Goal: Navigation & Orientation: Understand site structure

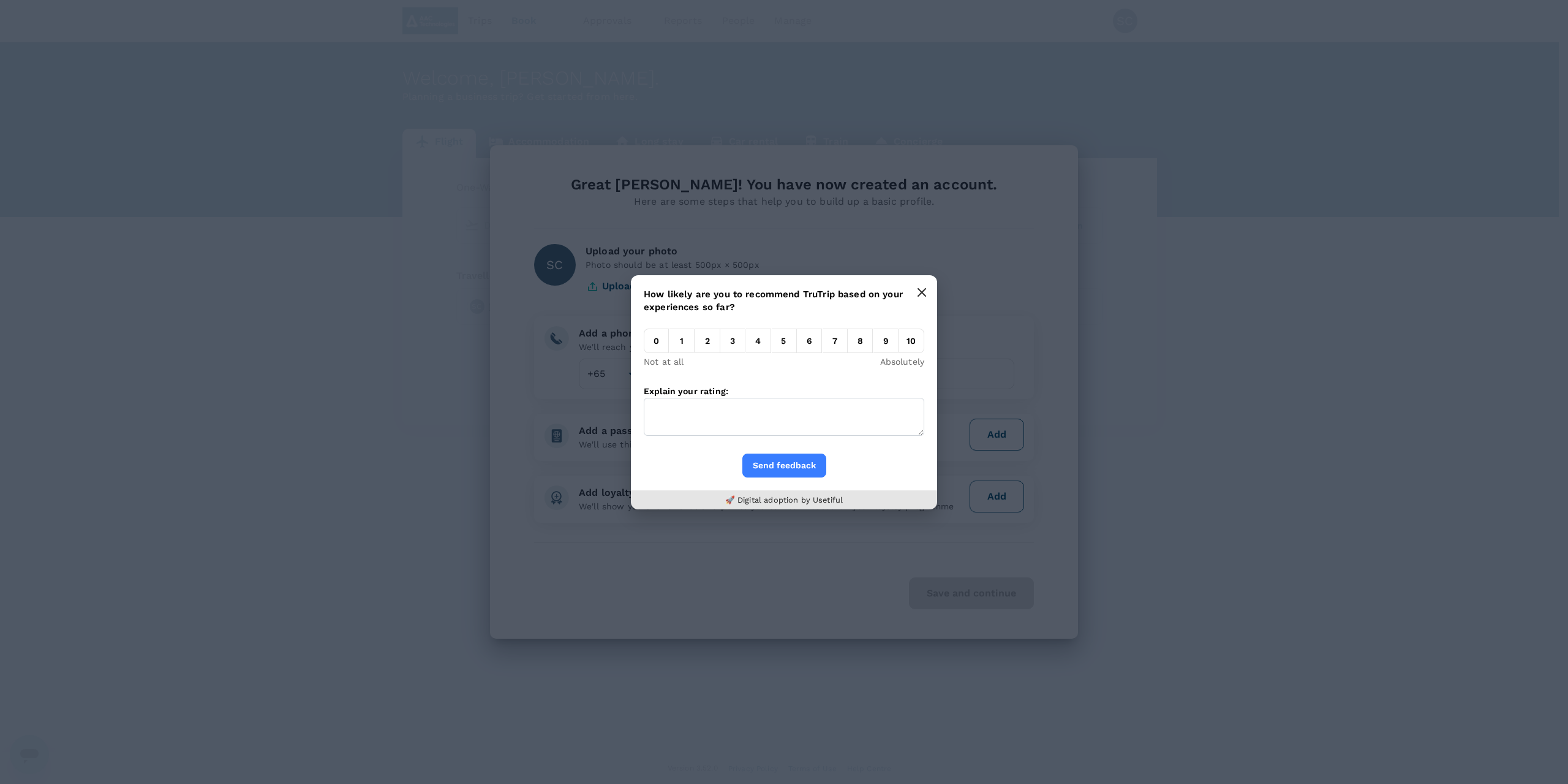
click at [922, 291] on icon "button" at bounding box center [922, 292] width 7 height 7
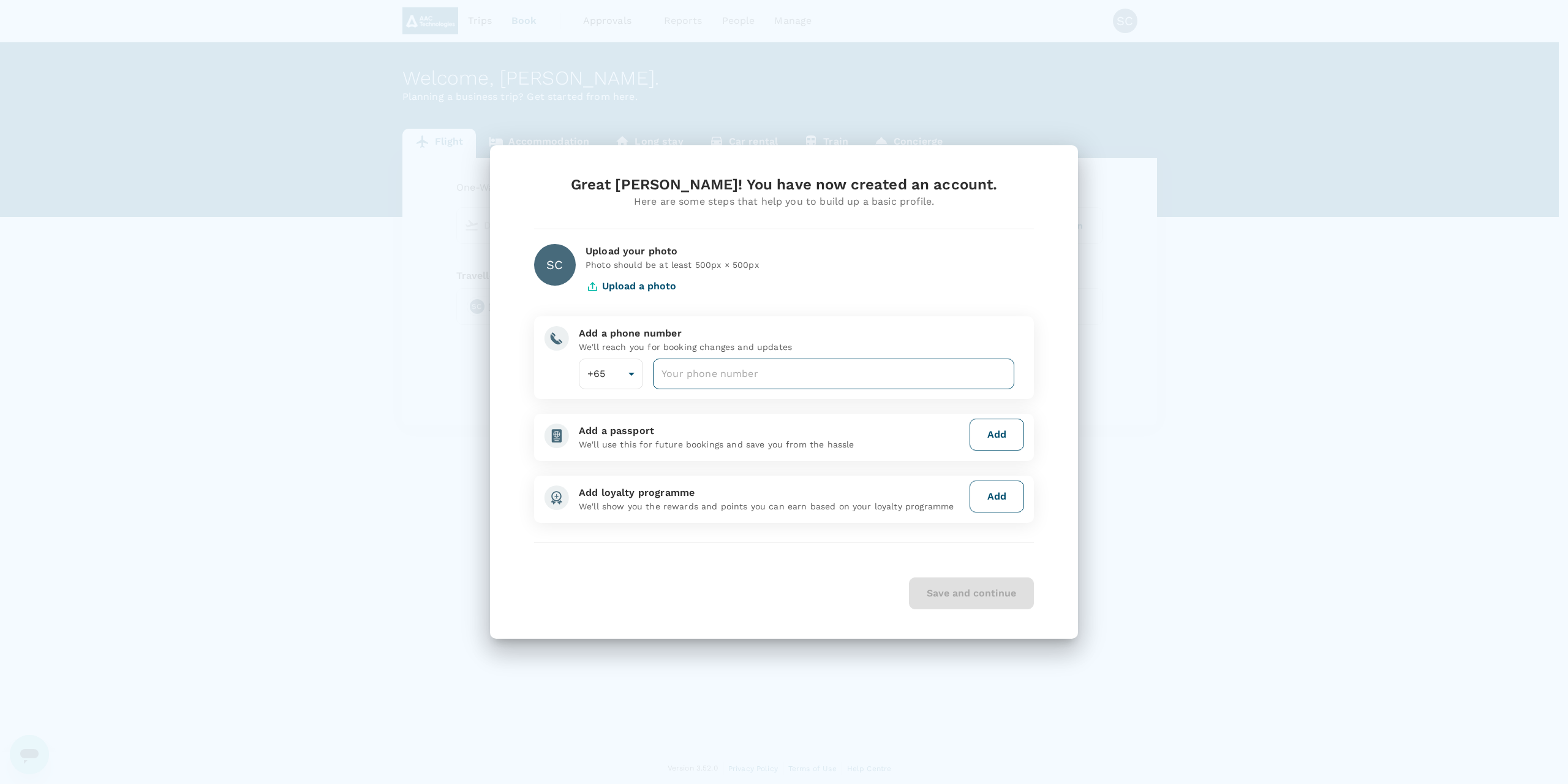
click at [694, 383] on input "number" at bounding box center [833, 374] width 362 height 31
type input "96724392"
click at [969, 594] on button "Save and continue" at bounding box center [971, 593] width 125 height 32
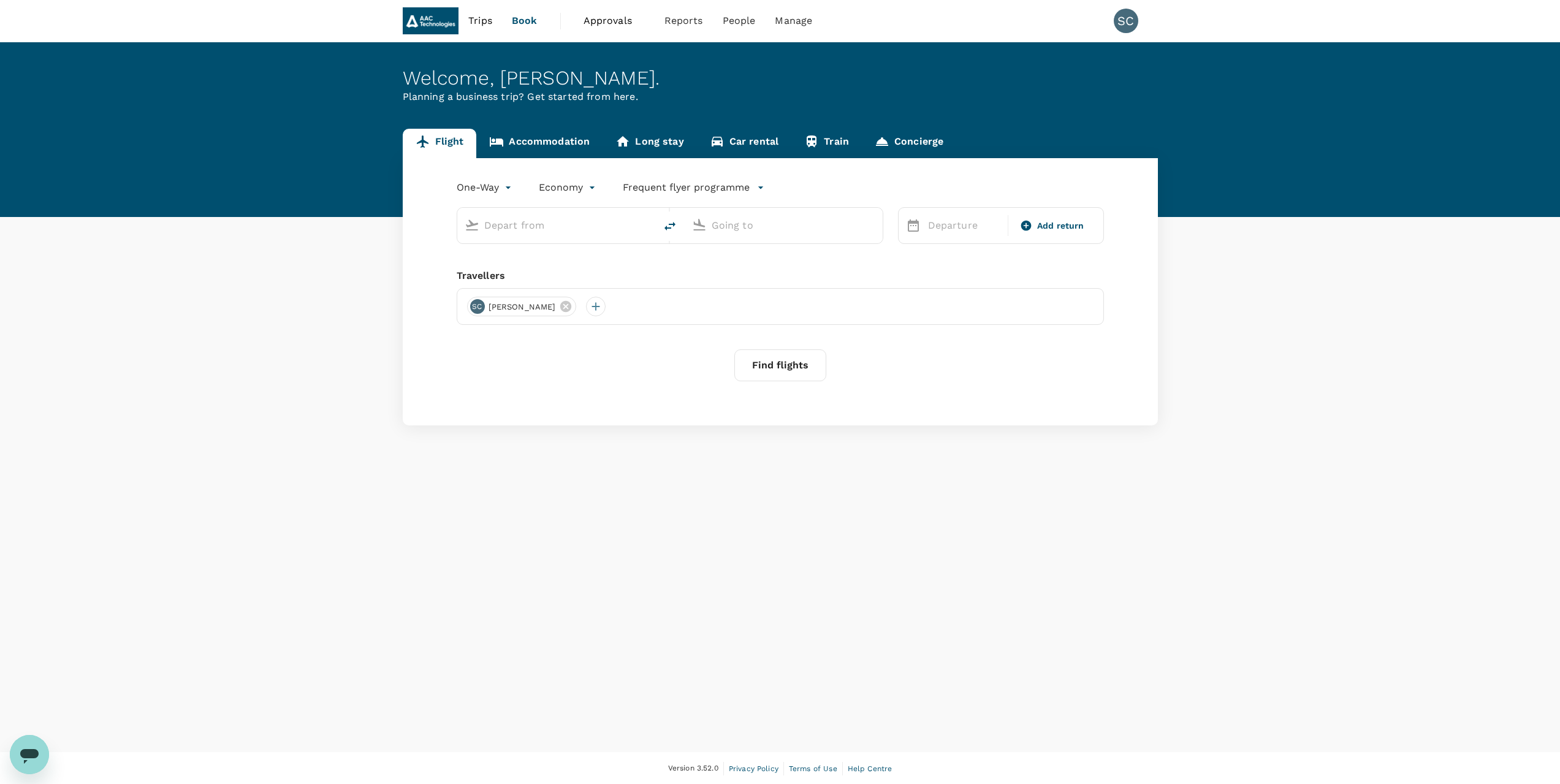
click at [613, 20] on span "Approvals" at bounding box center [614, 21] width 61 height 15
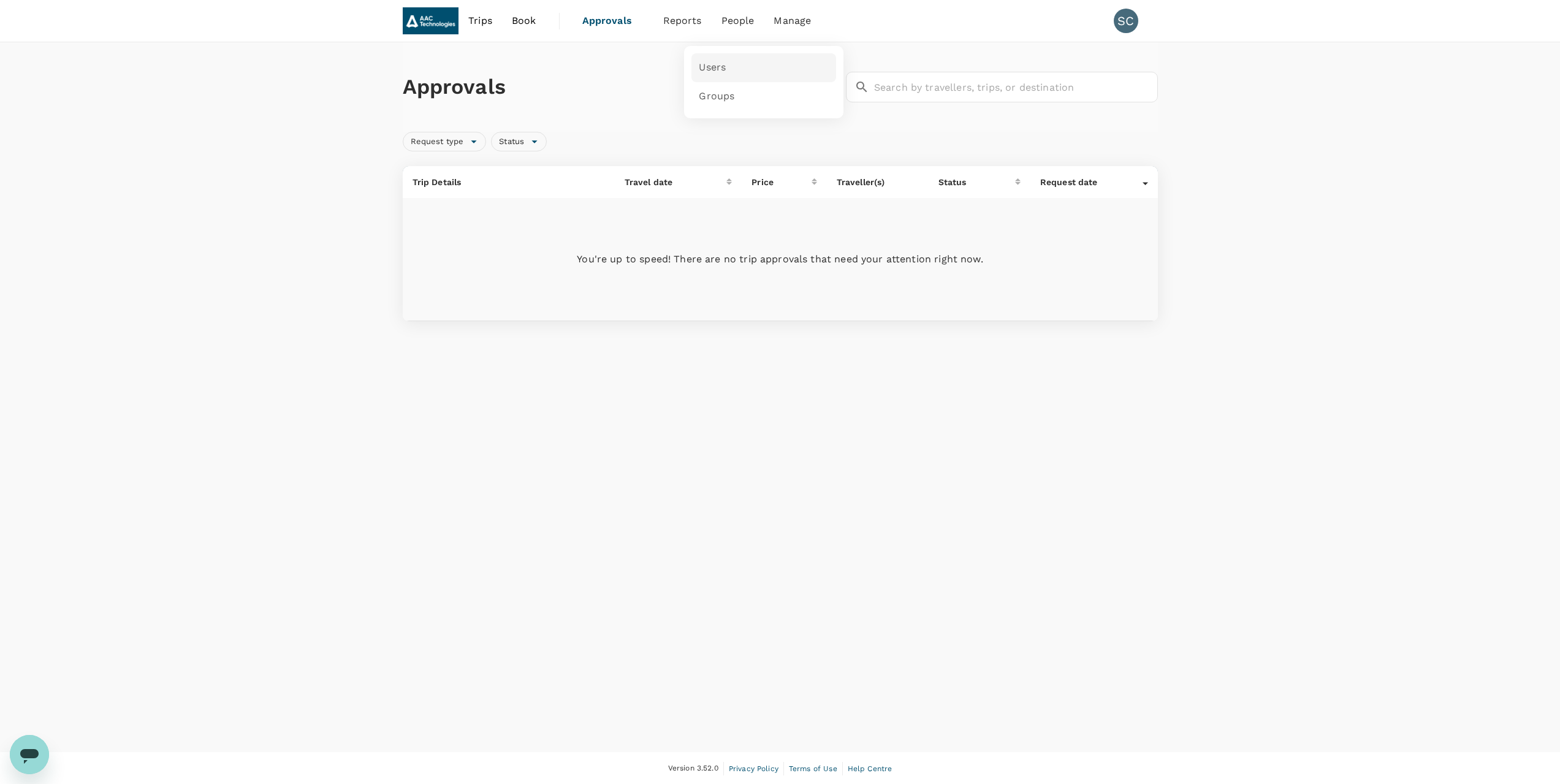
click at [718, 74] on span "Users" at bounding box center [712, 67] width 27 height 14
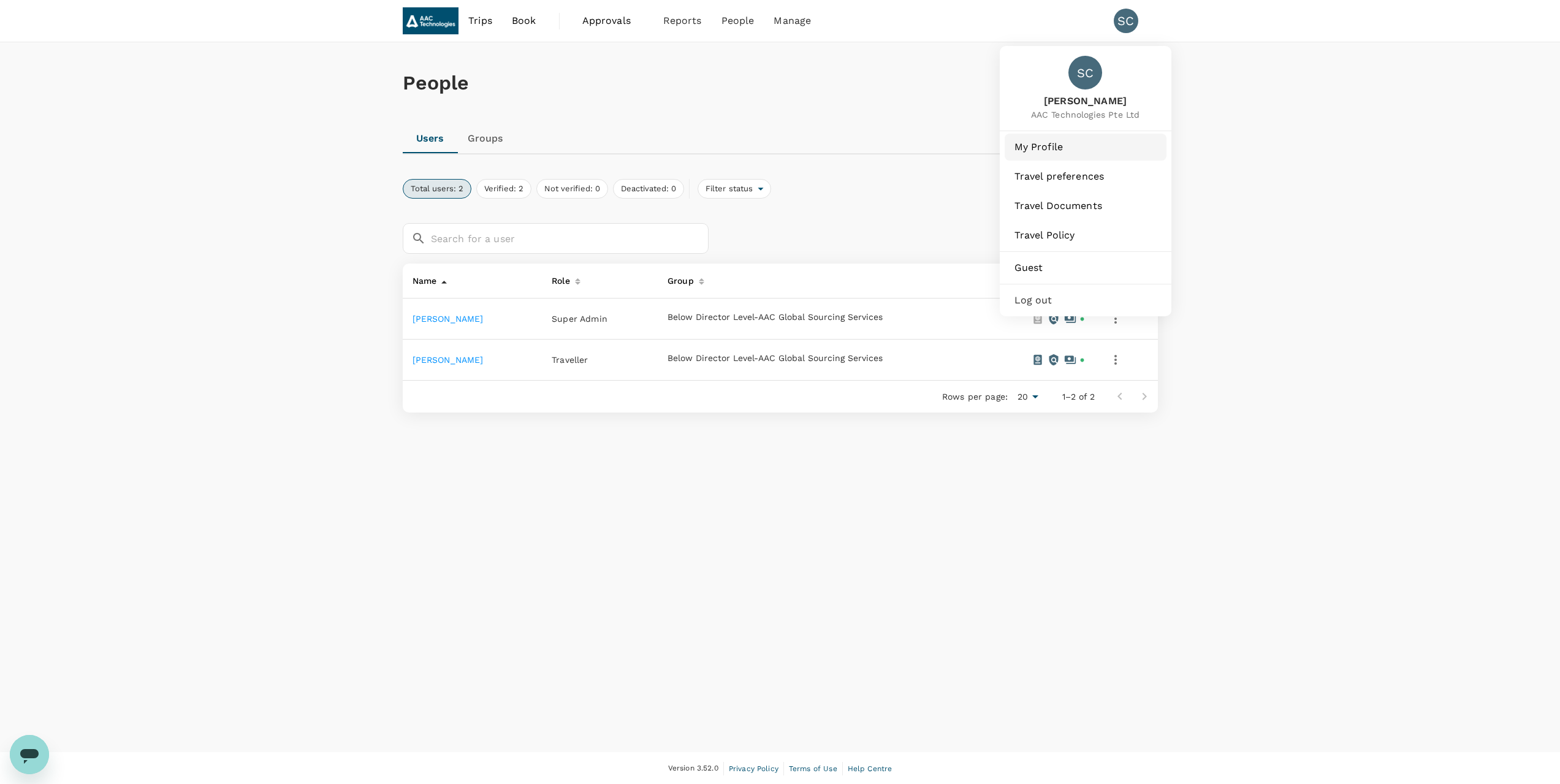
click at [1048, 146] on span "My Profile" at bounding box center [1086, 147] width 142 height 15
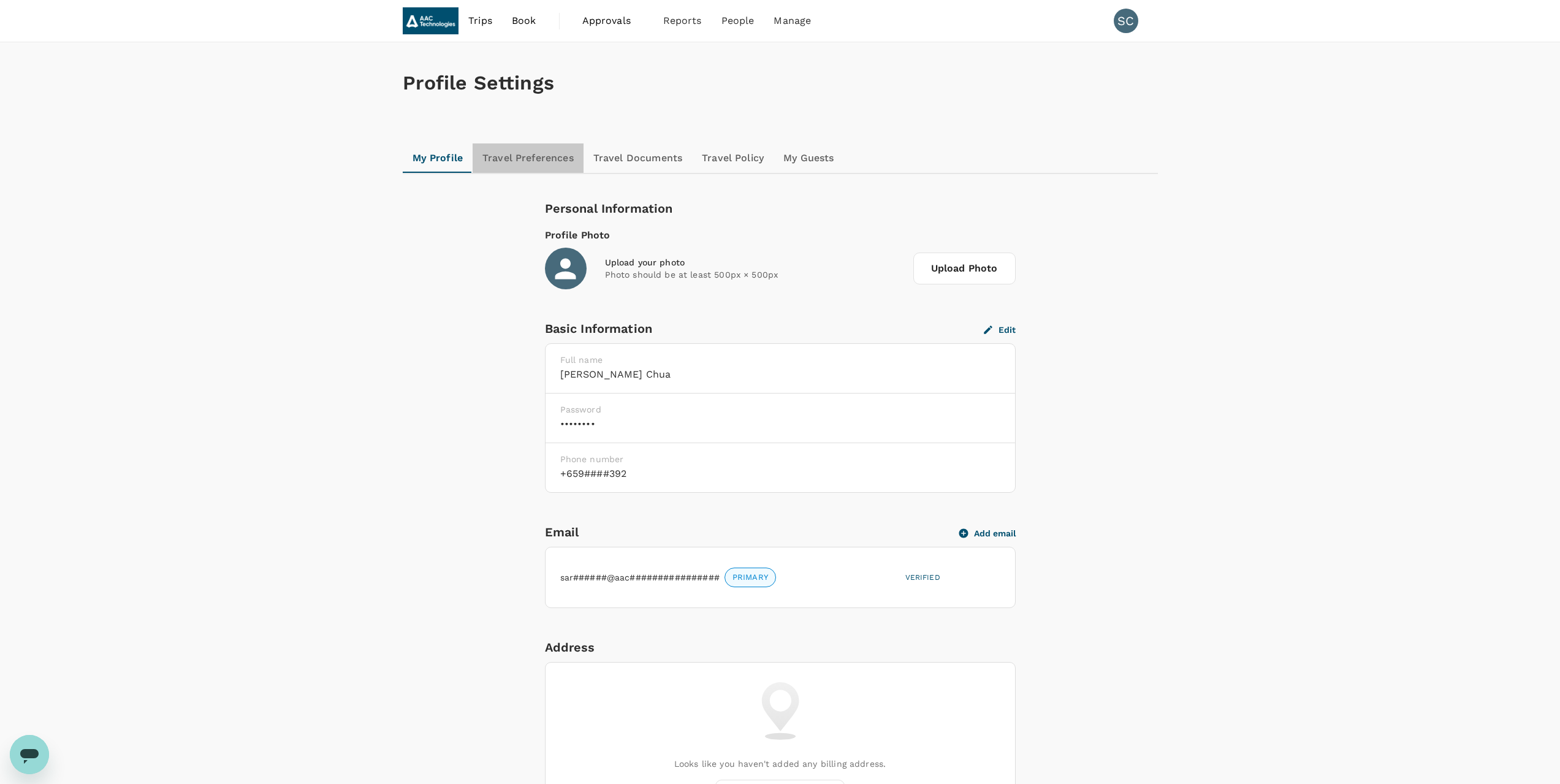
click at [537, 162] on link "Travel Preferences" at bounding box center [528, 158] width 111 height 29
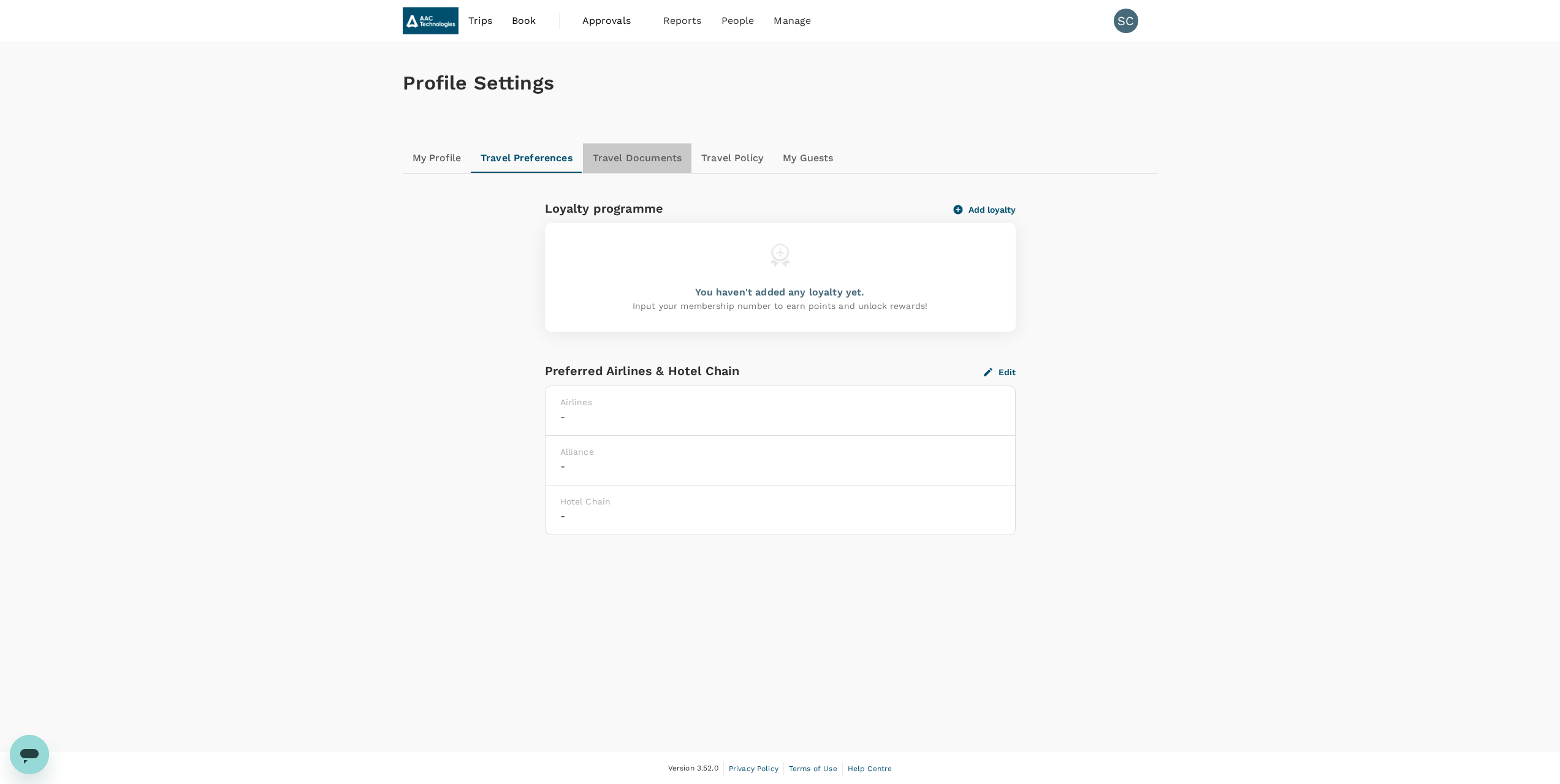
click at [651, 164] on link "Travel Documents" at bounding box center [637, 158] width 108 height 29
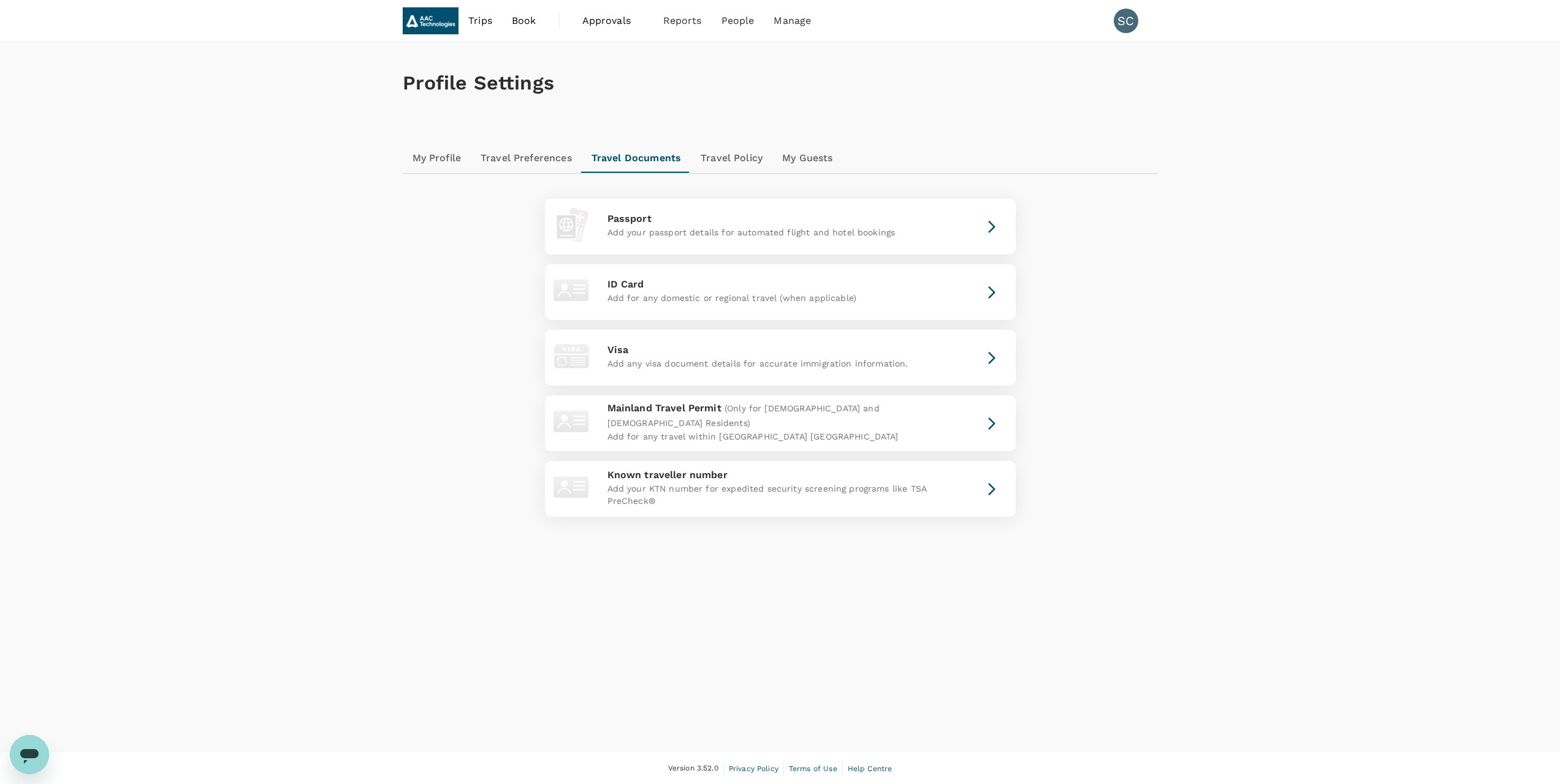
click at [747, 155] on link "Travel Policy" at bounding box center [731, 158] width 82 height 29
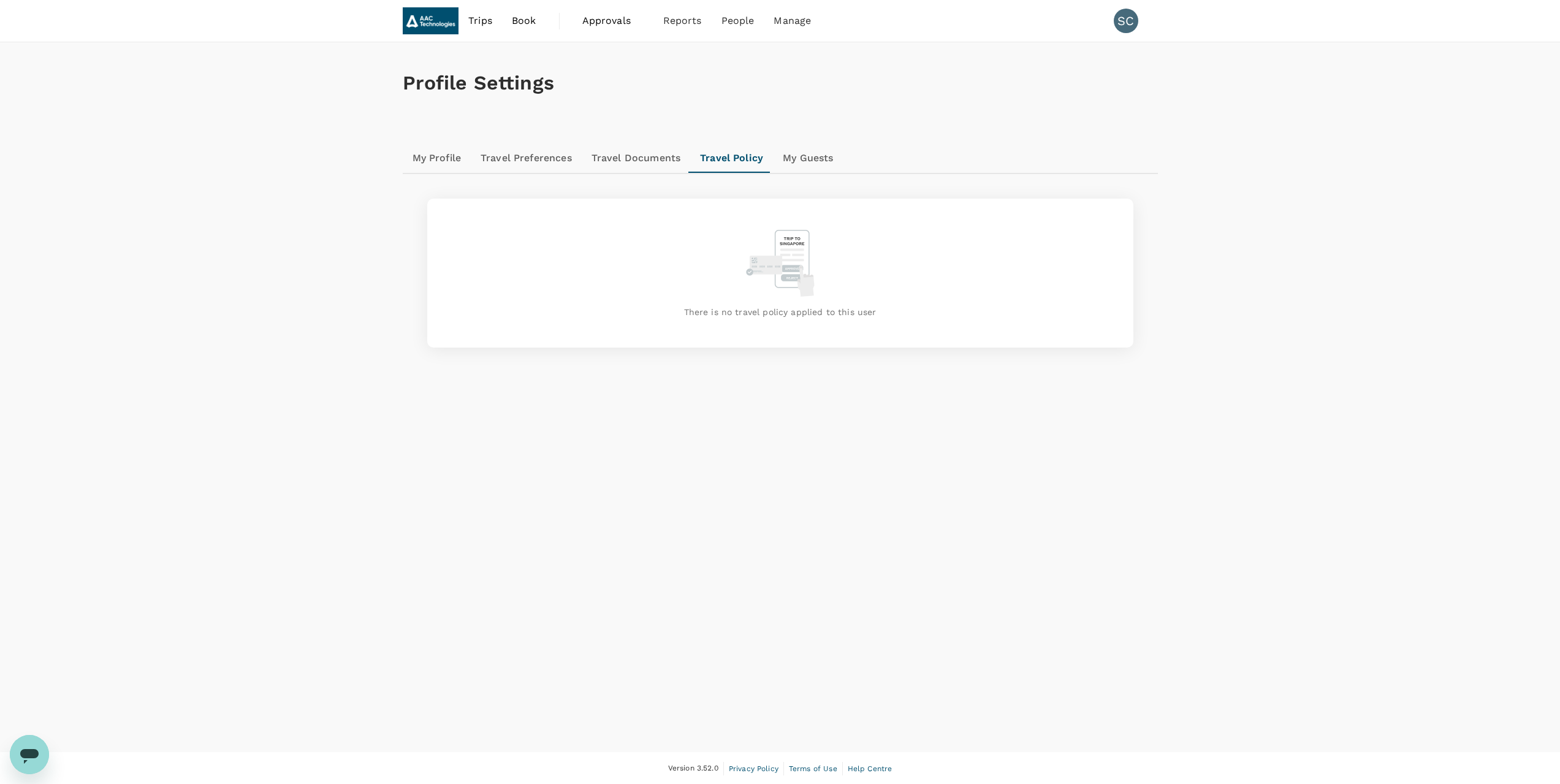
click at [798, 153] on link "My Guests" at bounding box center [808, 158] width 70 height 29
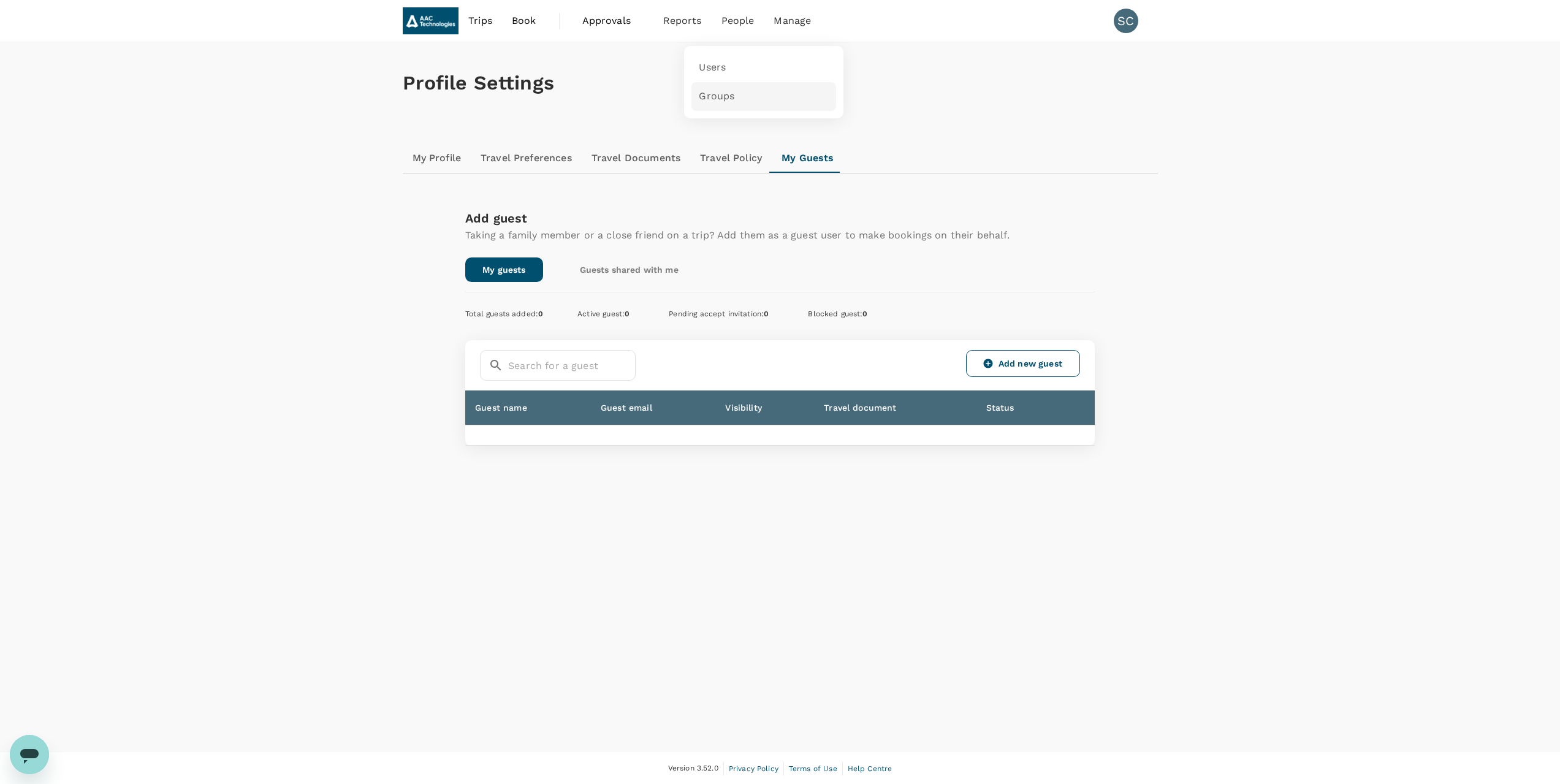
click at [717, 100] on span "Groups" at bounding box center [717, 96] width 36 height 14
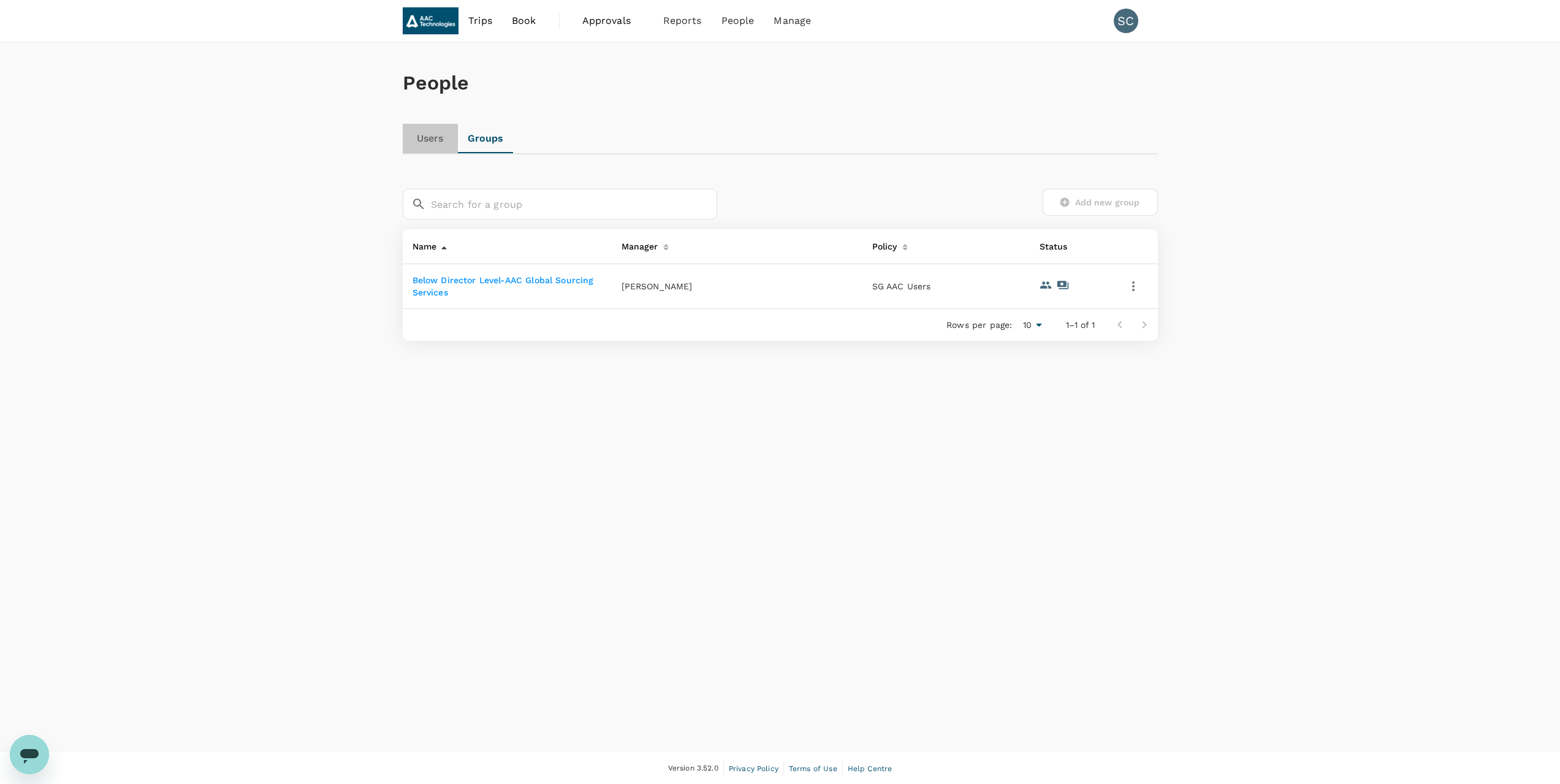
click at [440, 139] on link "Users" at bounding box center [430, 138] width 55 height 29
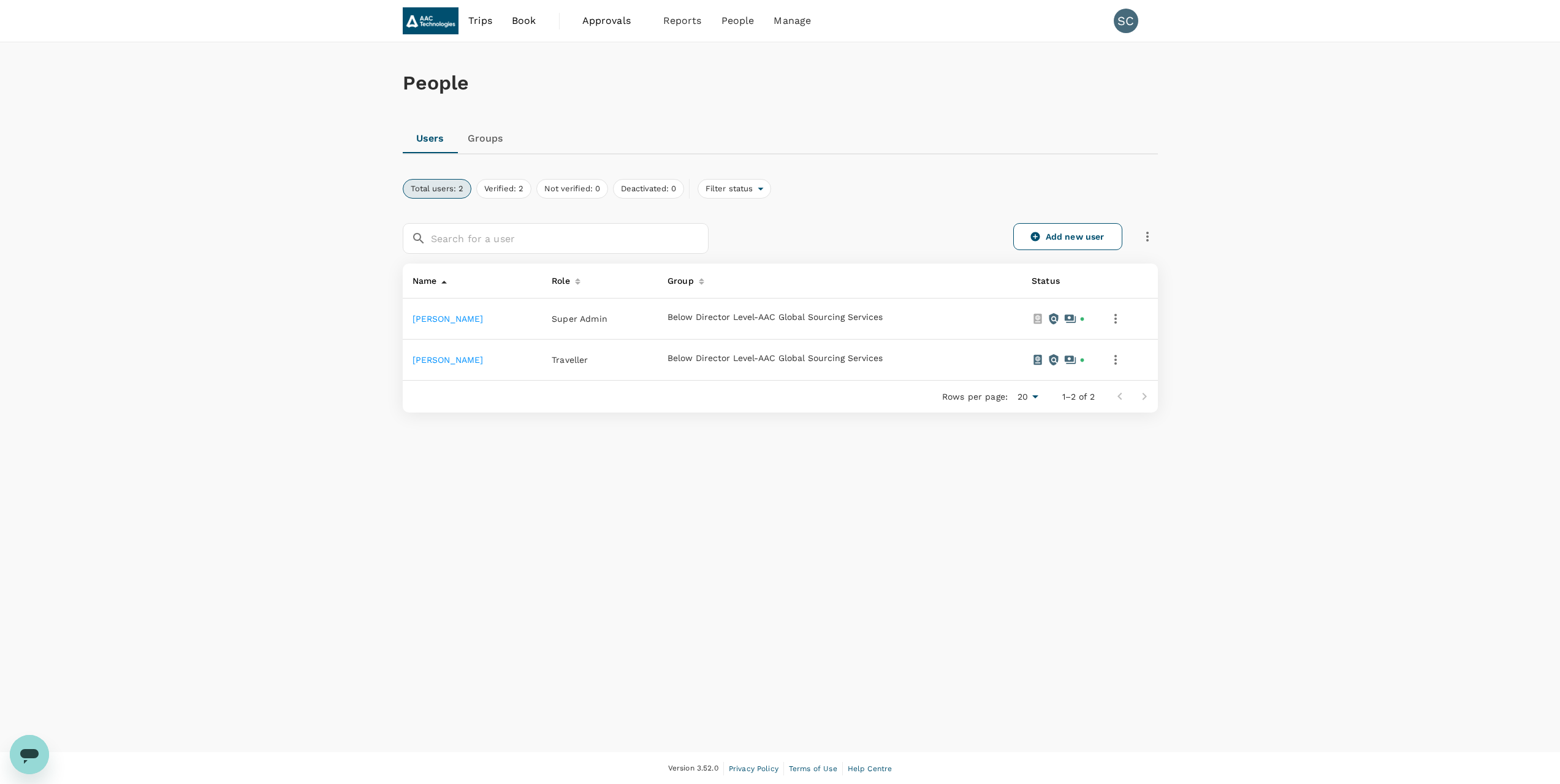
click at [1114, 320] on icon "button" at bounding box center [1116, 319] width 15 height 15
click at [1272, 313] on div at bounding box center [784, 392] width 1569 height 784
